Goal: Information Seeking & Learning: Get advice/opinions

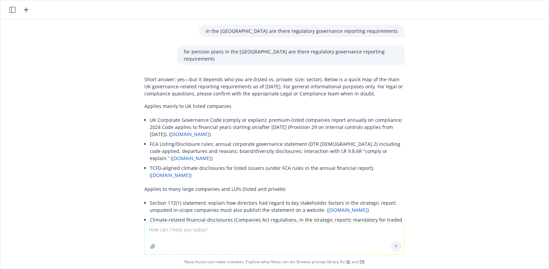
scroll to position [2174, 0]
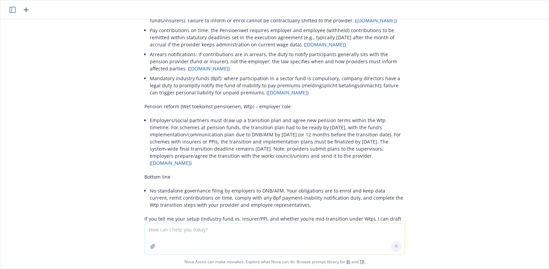
click at [183, 238] on textarea at bounding box center [274, 238] width 259 height 31
type textarea "PPSN number in [GEOGRAPHIC_DATA]"
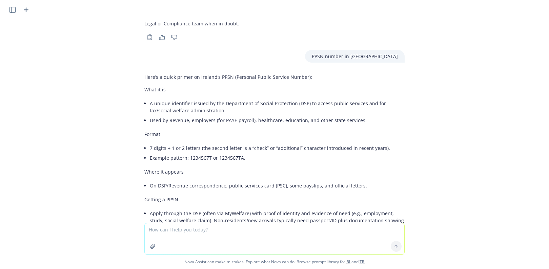
scroll to position [2354, 0]
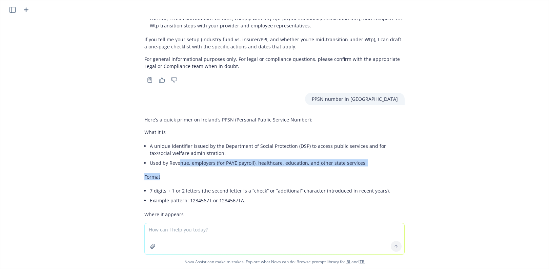
drag, startPoint x: 174, startPoint y: 106, endPoint x: 185, endPoint y: 114, distance: 12.9
click at [185, 114] on div "Here’s a quick primer on Ireland’s PPSN (Personal Public Service Number): What …" at bounding box center [274, 250] width 260 height 274
click at [185, 173] on p "Format" at bounding box center [274, 176] width 260 height 7
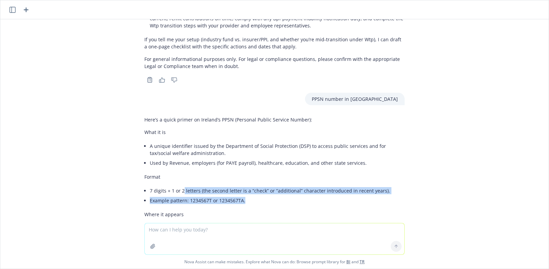
drag, startPoint x: 178, startPoint y: 133, endPoint x: 242, endPoint y: 147, distance: 66.0
click at [242, 186] on ul "7 digits + 1 or 2 letters (the second letter is a “check” or “additional” chara…" at bounding box center [277, 196] width 255 height 20
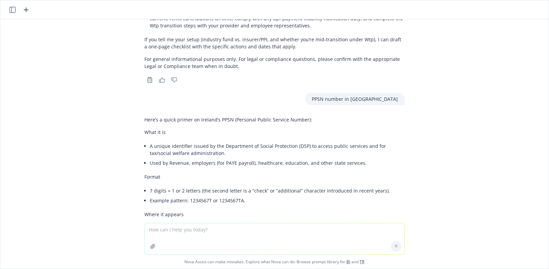
click at [231, 162] on div "Here’s a quick primer on Ireland’s PPSN (Personal Public Service Number): What …" at bounding box center [274, 250] width 260 height 274
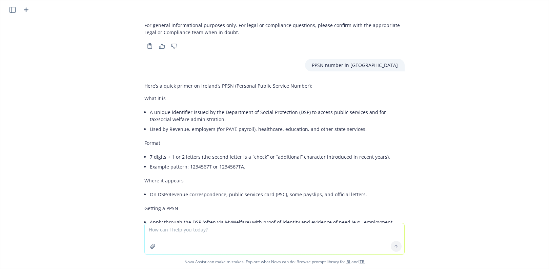
scroll to position [2422, 0]
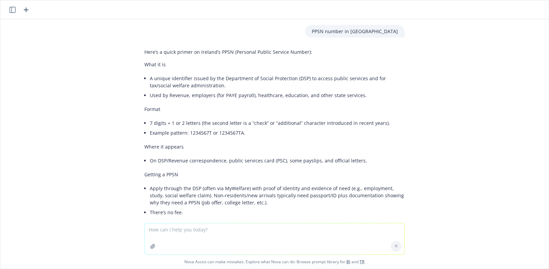
drag, startPoint x: 362, startPoint y: 183, endPoint x: 132, endPoint y: 186, distance: 229.6
click at [132, 186] on div "in the [GEOGRAPHIC_DATA] are there regulatory governance reporting requirements…" at bounding box center [274, 121] width 548 height 204
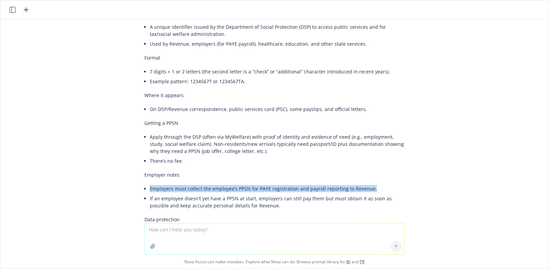
scroll to position [2489, 0]
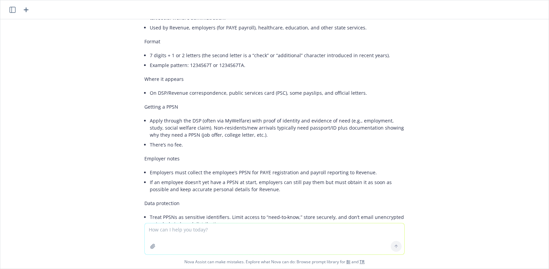
click at [520, 210] on div "in the [GEOGRAPHIC_DATA] are there regulatory governance reporting requirements…" at bounding box center [274, 121] width 548 height 204
click at [198, 241] on textarea at bounding box center [274, 238] width 259 height 31
click at [297, 243] on textarea at bounding box center [274, 238] width 259 height 31
type textarea "can you send me a sample sick policy for [GEOGRAPHIC_DATA]"
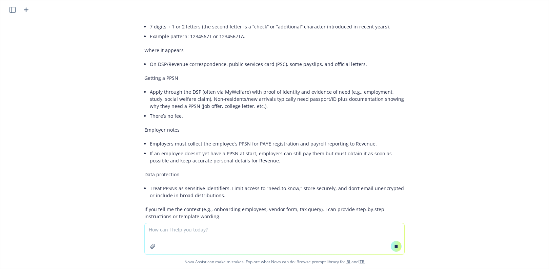
scroll to position [2435, 0]
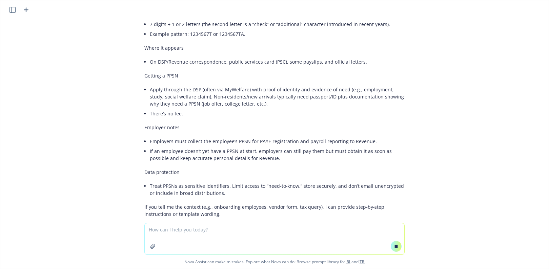
click at [271, 237] on textarea at bounding box center [274, 238] width 259 height 31
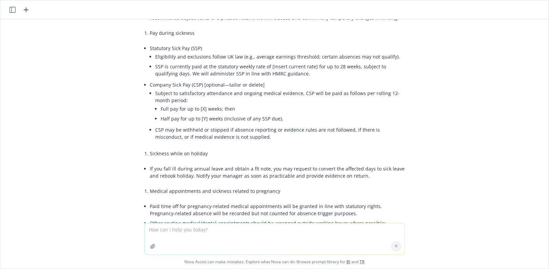
scroll to position [2981, 0]
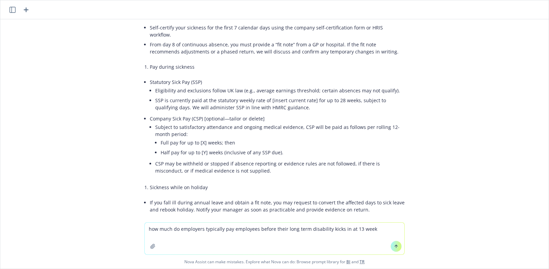
type textarea "how much do employers typically pay employees before their long term disability…"
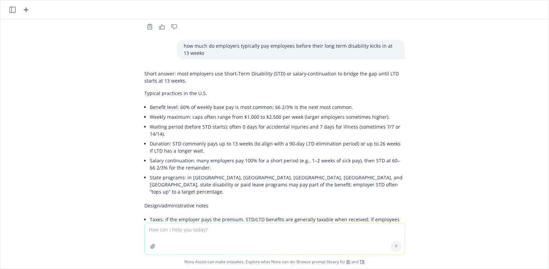
scroll to position [3777, 0]
click at [251, 241] on li "Coordination: align STD end date with LTD effective date to avoid gaps; mirror …" at bounding box center [277, 249] width 255 height 17
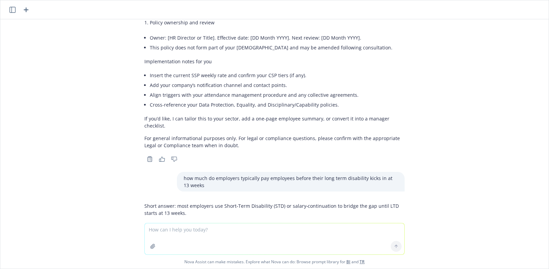
scroll to position [3574, 0]
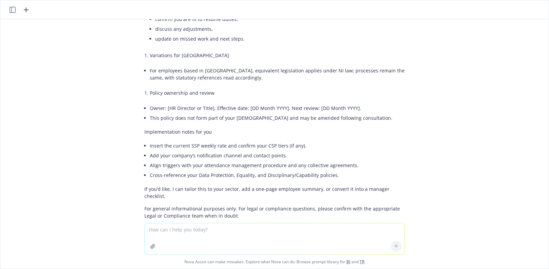
drag, startPoint x: 198, startPoint y: 176, endPoint x: 169, endPoint y: 169, distance: 29.4
click at [169, 242] on div "how much do employers typically pay employees before their long term disability…" at bounding box center [274, 252] width 271 height 20
copy p "how much do employers typically pay employees before their long term disability…"
click at [202, 243] on textarea at bounding box center [274, 238] width 259 height 31
paste textarea "how much do employers typically pay employees before their long term disability…"
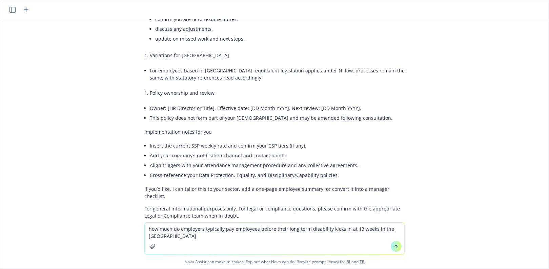
type textarea "how much do employers typically pay employees before their long term disability…"
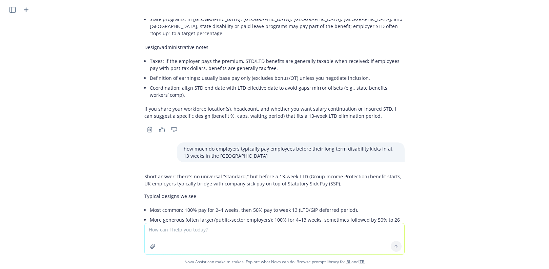
scroll to position [3928, 0]
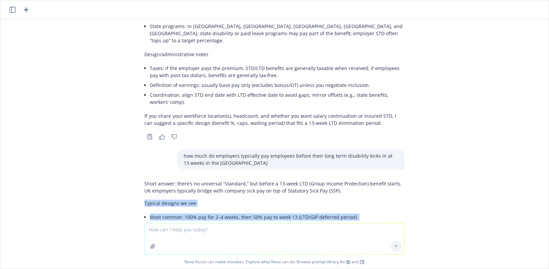
drag, startPoint x: 140, startPoint y: 117, endPoint x: 243, endPoint y: 157, distance: 111.2
copy div "Typical designs we see Most common: 100% pay for 2–4 weeks, then 50% pay to wee…"
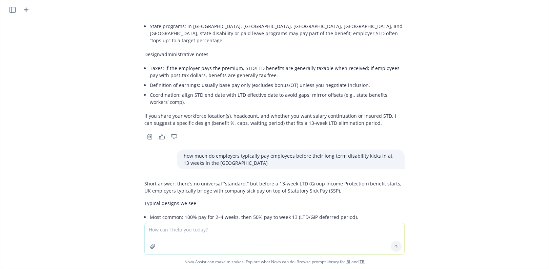
click at [470, 100] on div "in the [GEOGRAPHIC_DATA] are there regulatory governance reporting requirements…" at bounding box center [274, 121] width 548 height 204
